Goal: Task Accomplishment & Management: Manage account settings

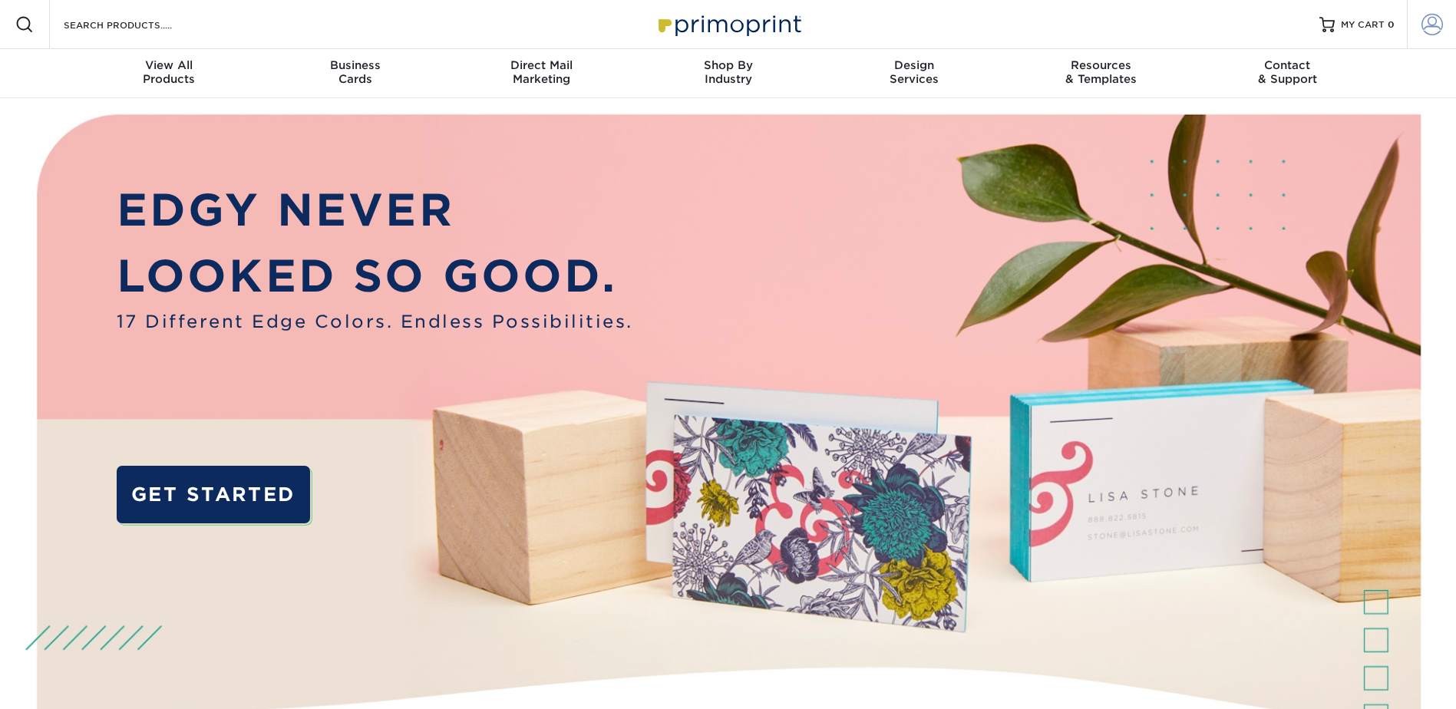
click at [1429, 24] on span at bounding box center [1431, 24] width 21 height 21
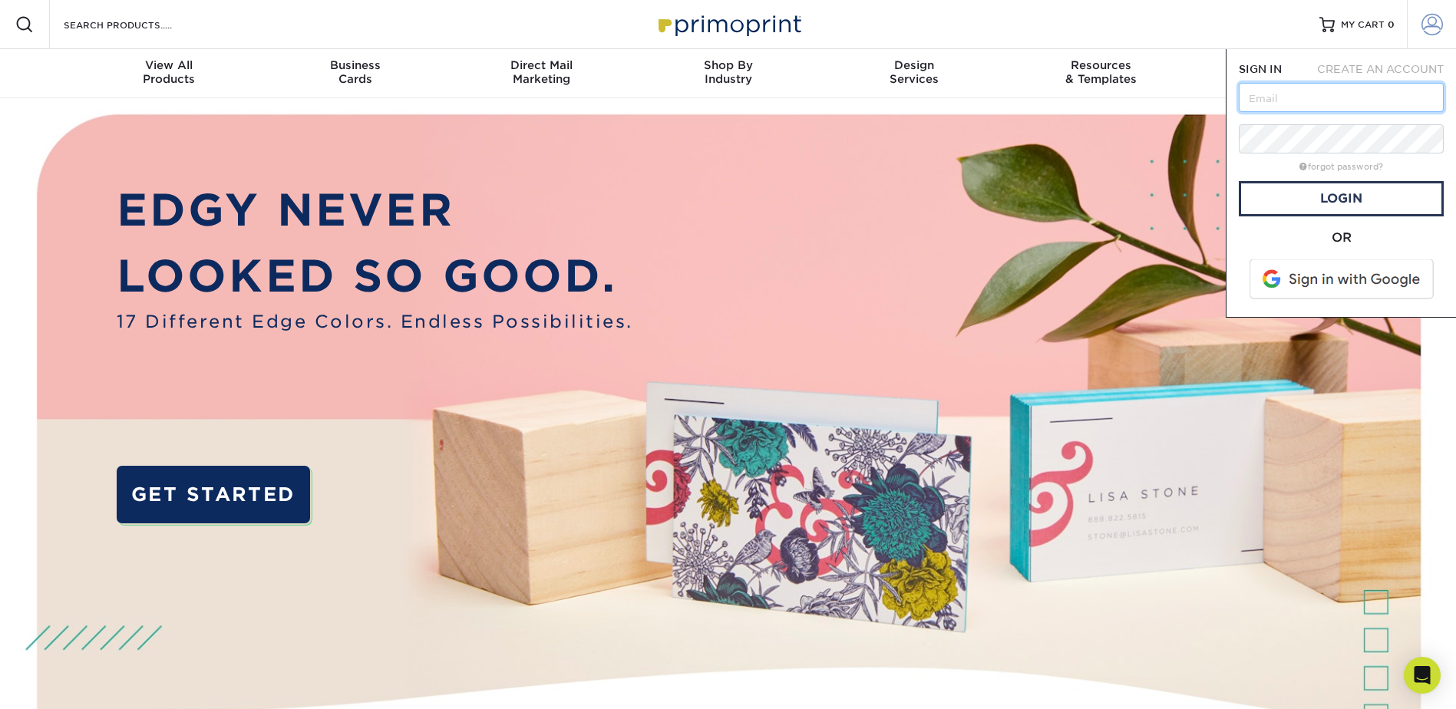
type input "[EMAIL_ADDRESS][DOMAIN_NAME]"
click at [1366, 198] on link "Login" at bounding box center [1340, 198] width 205 height 35
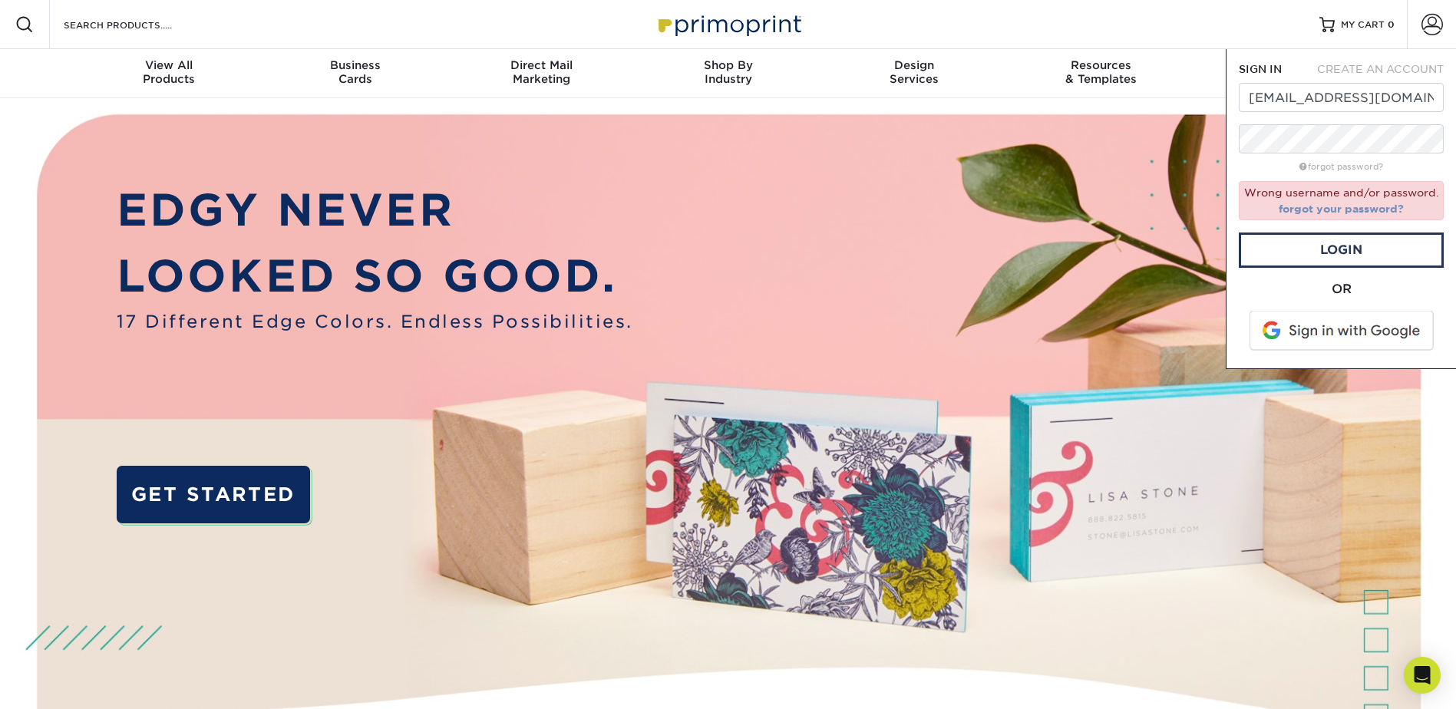
click at [1373, 213] on link "forgot your password?" at bounding box center [1340, 209] width 125 height 12
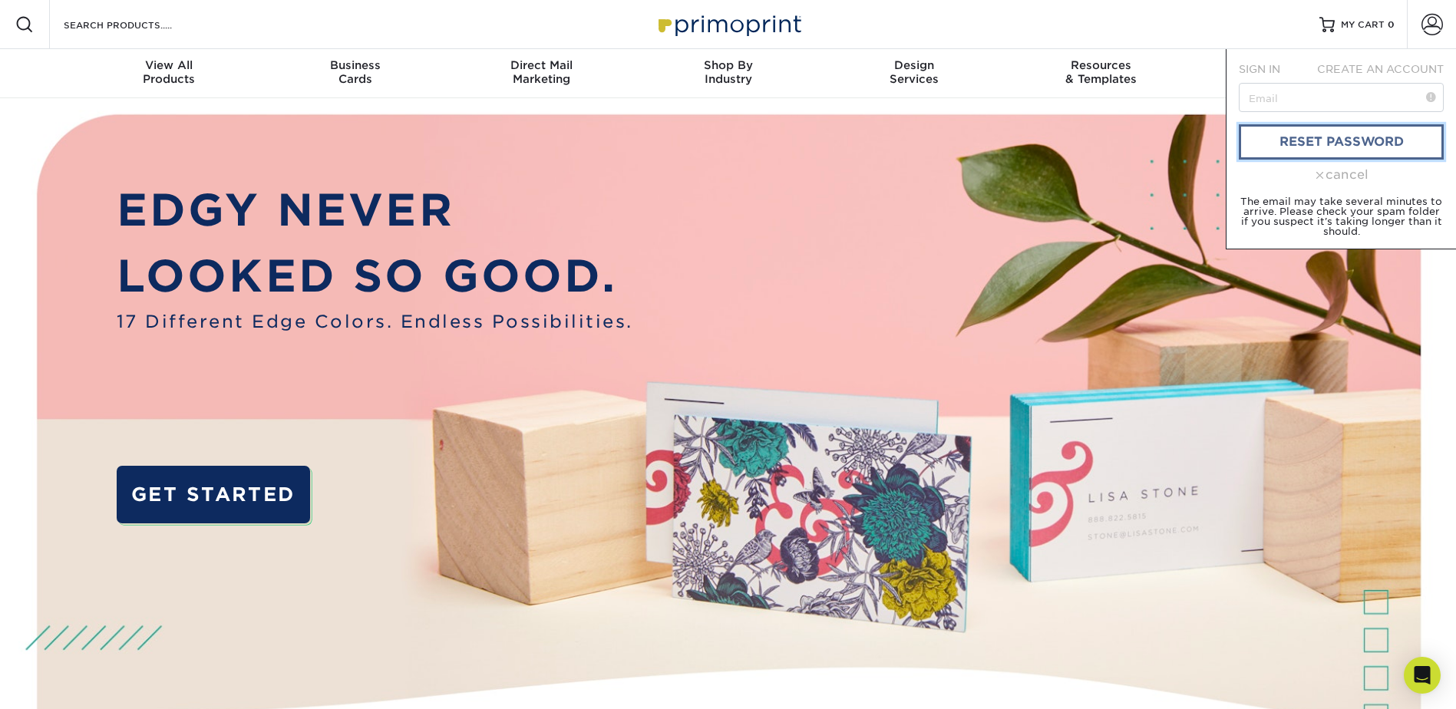
click at [1366, 140] on link "reset password" at bounding box center [1340, 141] width 205 height 35
click at [480, 236] on p "EDGY NEVER" at bounding box center [375, 209] width 516 height 65
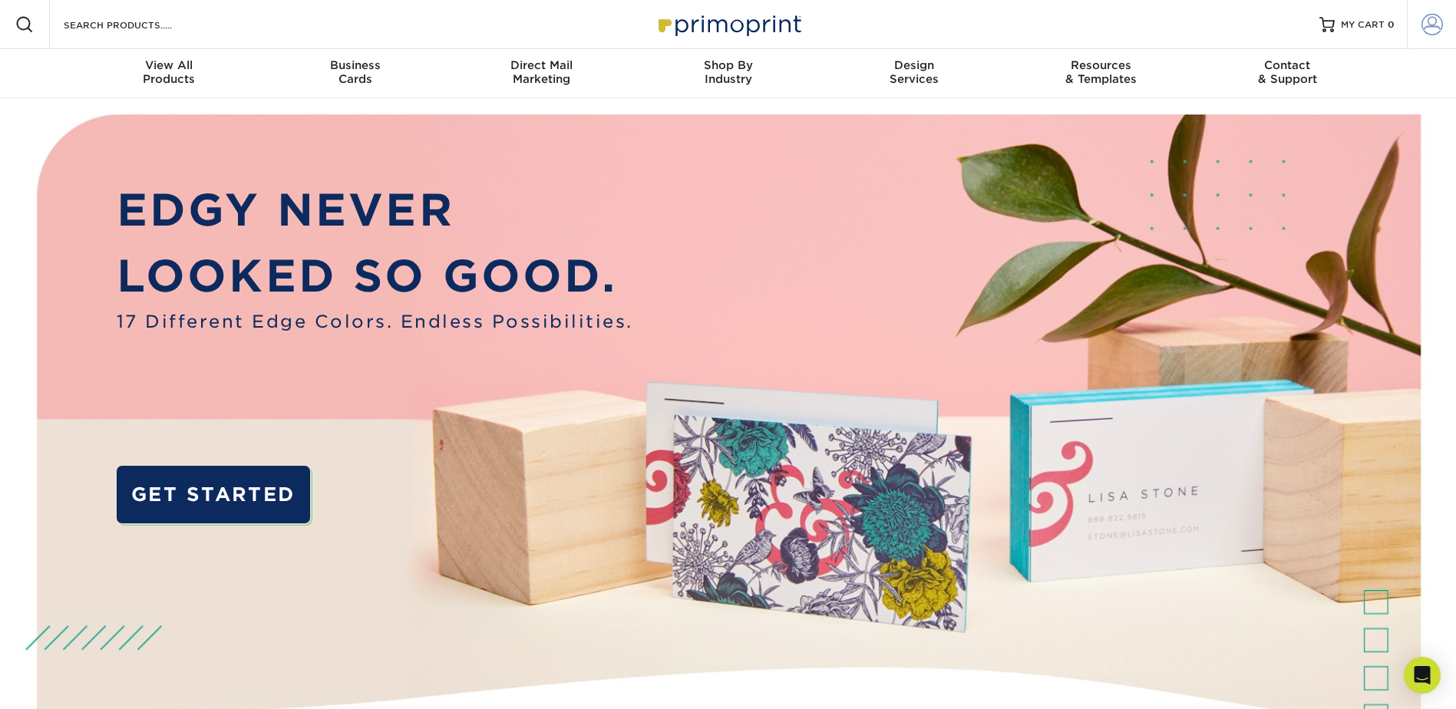
click at [1431, 26] on span at bounding box center [1431, 24] width 21 height 21
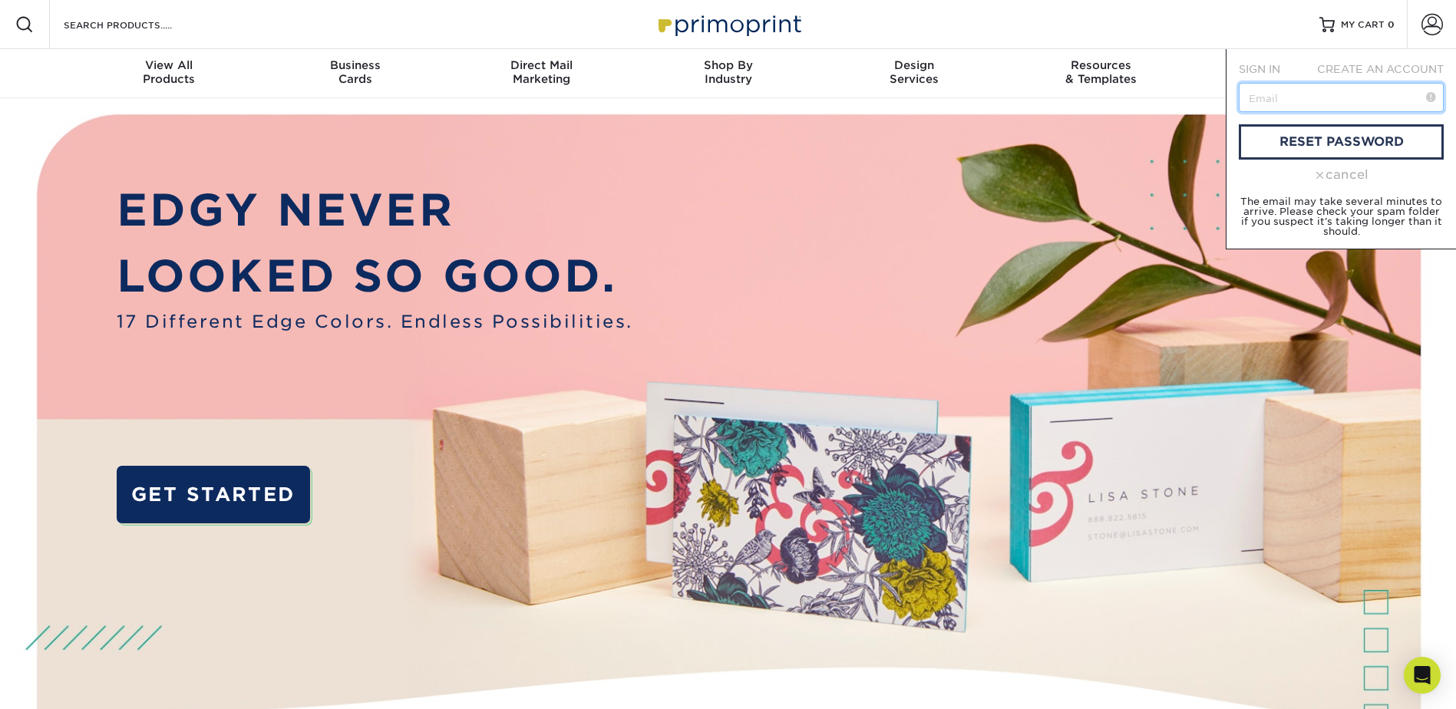
click at [1337, 103] on input "text" at bounding box center [1340, 97] width 205 height 29
type input "[EMAIL_ADDRESS][DOMAIN_NAME]"
click at [1326, 137] on link "reset password" at bounding box center [1340, 141] width 205 height 35
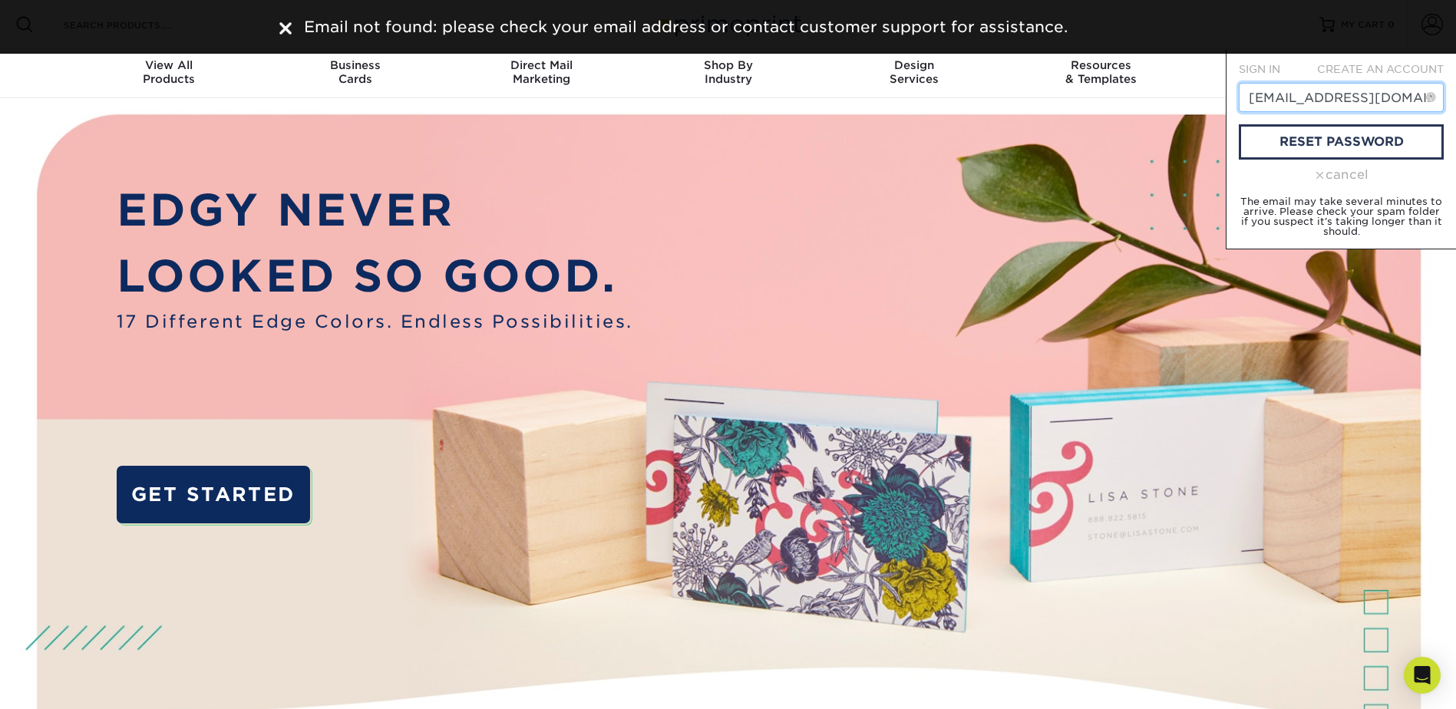
click at [1375, 100] on input "[EMAIL_ADDRESS][DOMAIN_NAME]" at bounding box center [1340, 97] width 205 height 29
